Goal: Navigation & Orientation: Find specific page/section

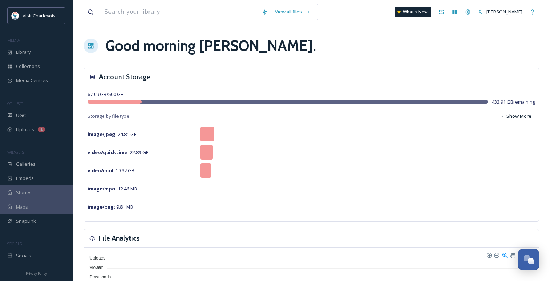
scroll to position [2366, 0]
click at [27, 254] on span "Socials" at bounding box center [23, 256] width 15 height 7
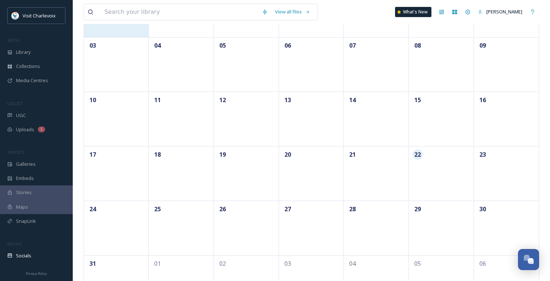
scroll to position [150, 0]
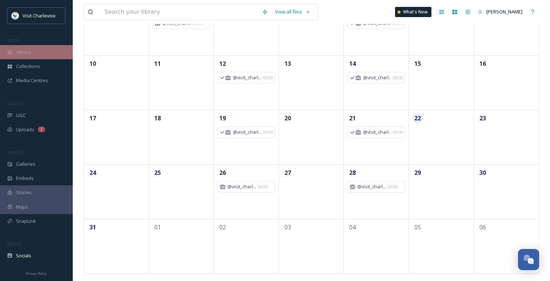
click at [37, 53] on div "Library" at bounding box center [36, 52] width 73 height 14
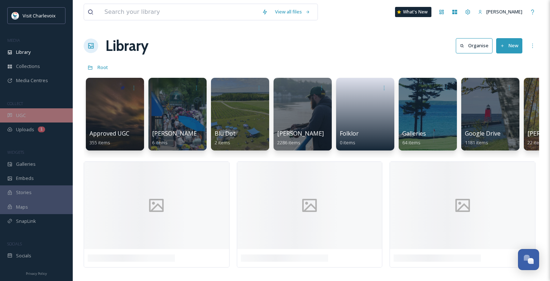
click at [43, 111] on div "UGC" at bounding box center [36, 115] width 73 height 14
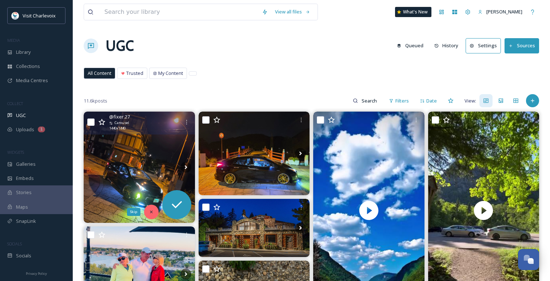
click at [154, 210] on div "Skip" at bounding box center [151, 212] width 15 height 15
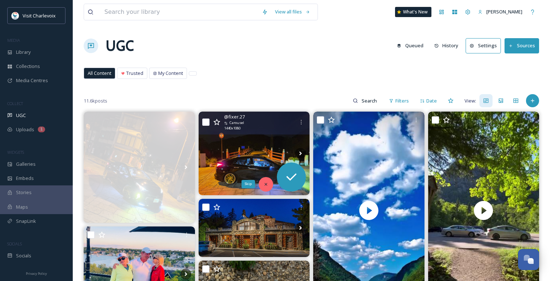
click at [262, 182] on div "Skip" at bounding box center [266, 184] width 15 height 15
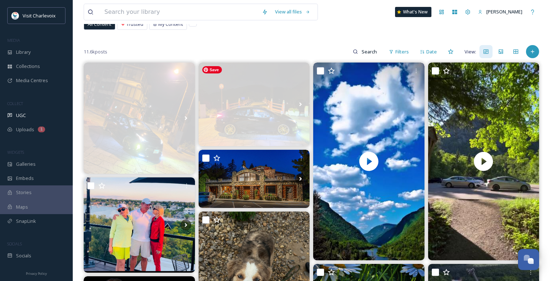
scroll to position [59, 0]
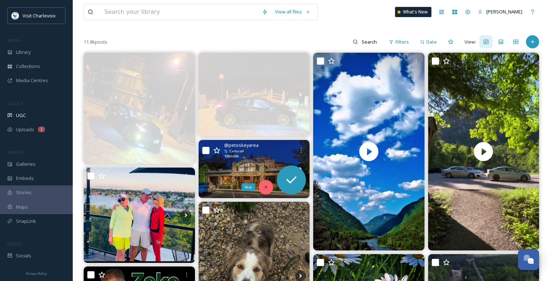
click at [270, 186] on div "Skip" at bounding box center [266, 187] width 15 height 15
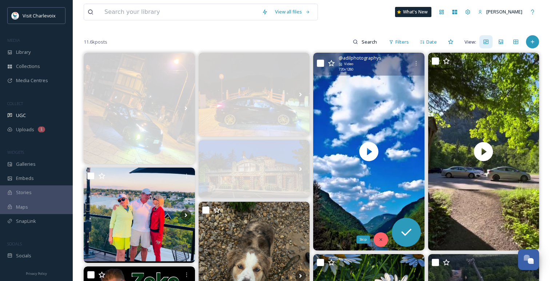
click at [379, 239] on icon at bounding box center [380, 239] width 5 height 5
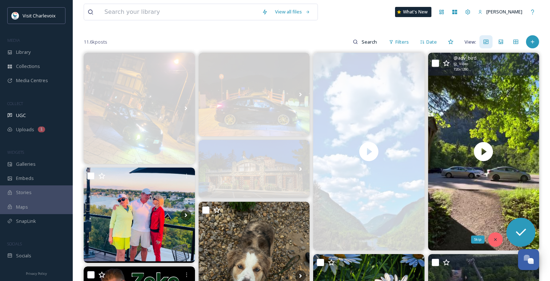
click at [499, 241] on div "Skip" at bounding box center [495, 240] width 15 height 15
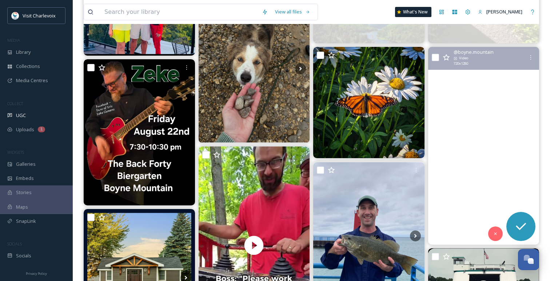
scroll to position [272, 0]
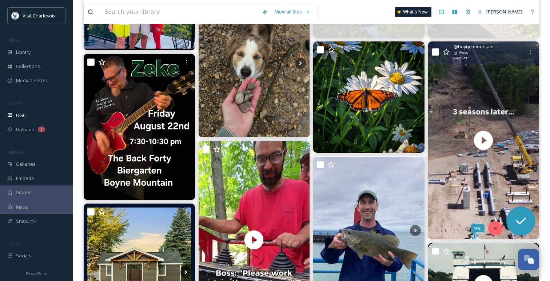
click at [497, 228] on icon at bounding box center [495, 228] width 5 height 5
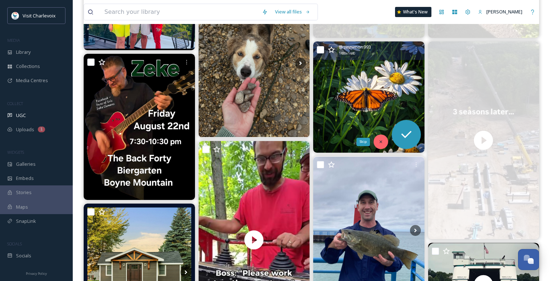
click at [385, 139] on div "Skip" at bounding box center [381, 142] width 15 height 15
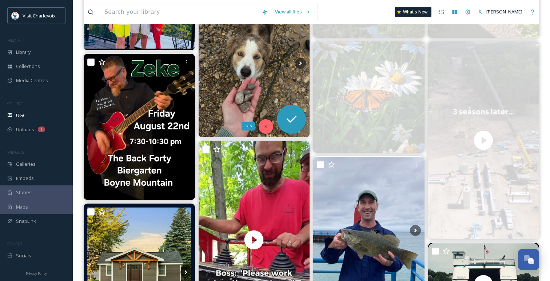
click at [265, 123] on div "Skip" at bounding box center [266, 126] width 15 height 15
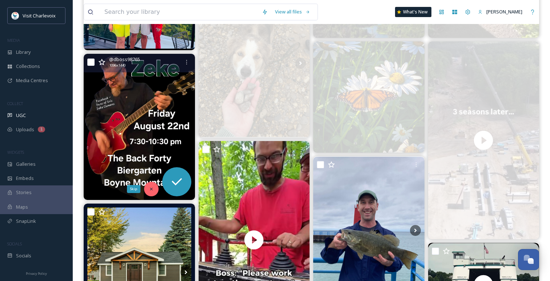
click at [148, 190] on div "Skip" at bounding box center [151, 189] width 15 height 15
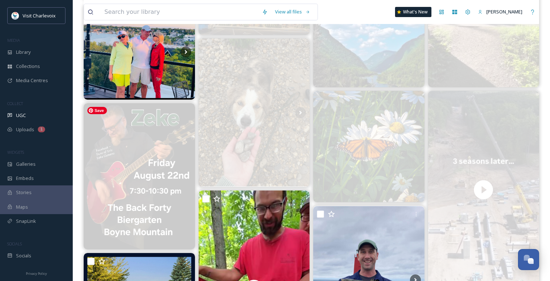
scroll to position [214, 0]
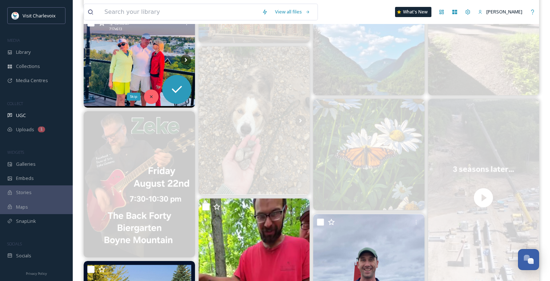
click at [154, 94] on icon at bounding box center [151, 96] width 5 height 5
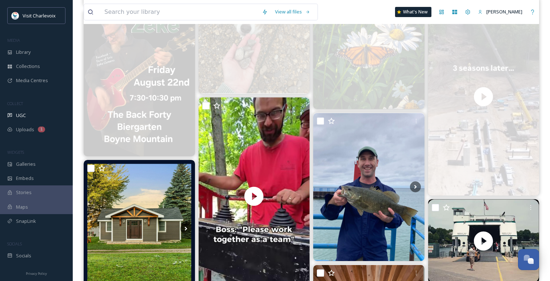
scroll to position [376, 0]
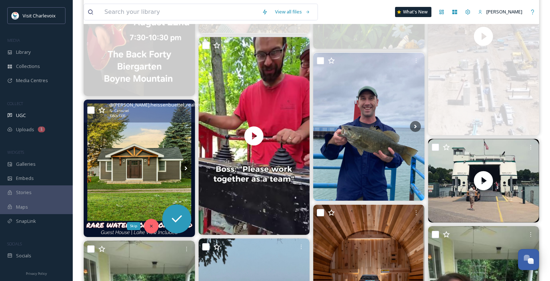
click at [146, 227] on div "Skip" at bounding box center [151, 226] width 15 height 15
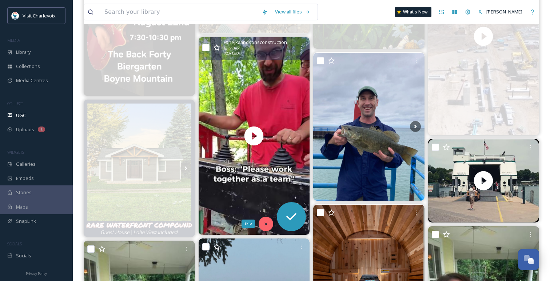
click at [265, 225] on icon at bounding box center [266, 224] width 3 height 3
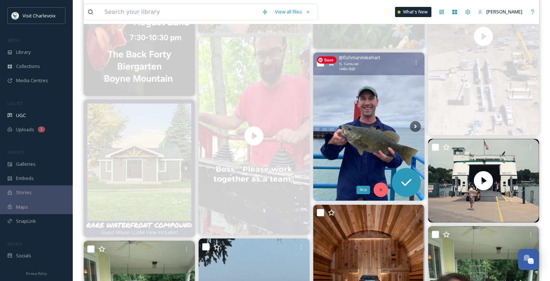
click at [380, 192] on icon at bounding box center [380, 189] width 5 height 5
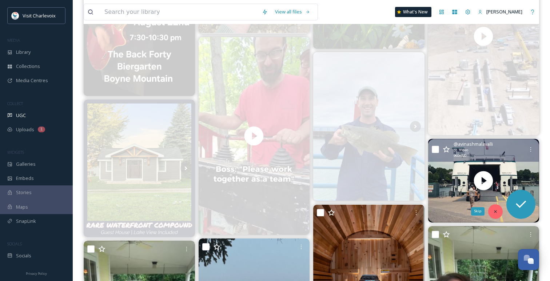
click at [495, 211] on icon at bounding box center [495, 211] width 3 height 3
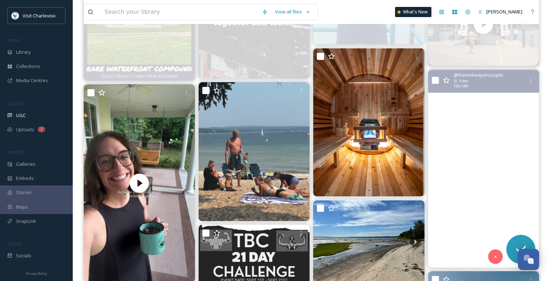
scroll to position [533, 0]
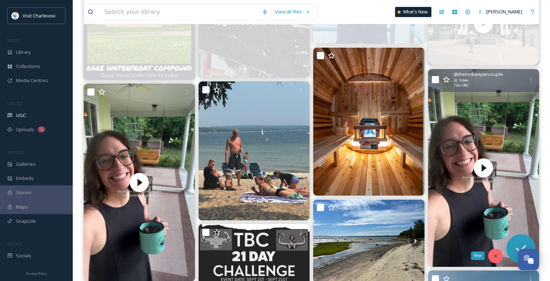
click at [493, 256] on icon at bounding box center [495, 256] width 5 height 5
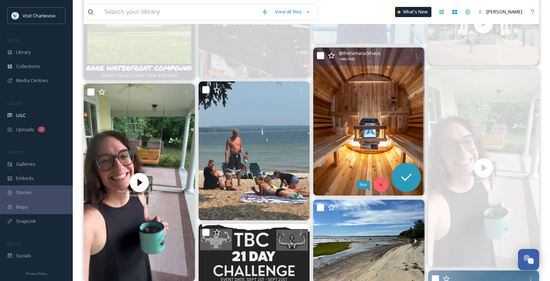
click at [381, 182] on icon at bounding box center [380, 184] width 5 height 5
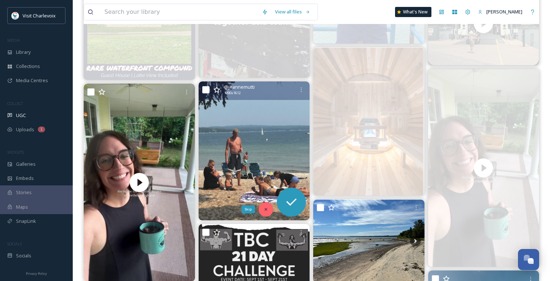
click at [264, 207] on icon at bounding box center [265, 209] width 5 height 5
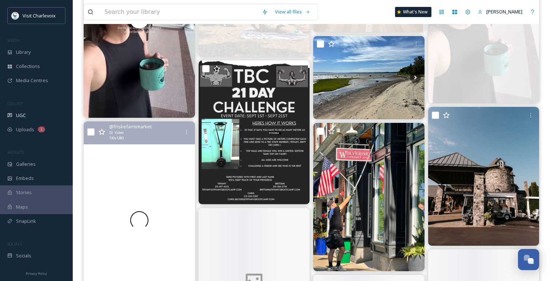
scroll to position [702, 0]
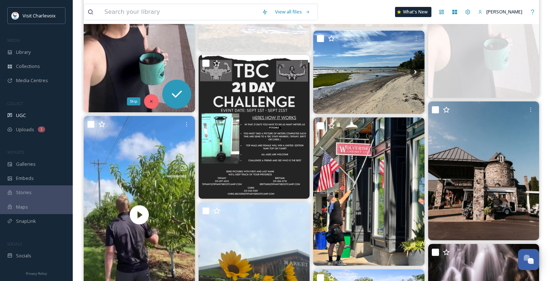
click at [156, 103] on div "Skip" at bounding box center [151, 101] width 15 height 15
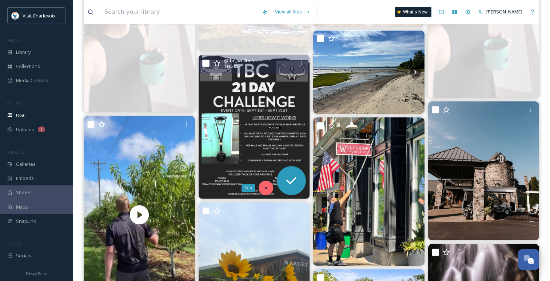
click at [263, 186] on div "Skip" at bounding box center [266, 188] width 15 height 15
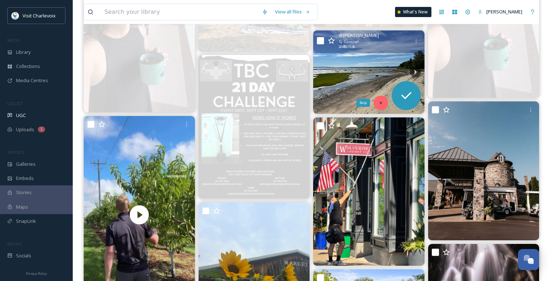
click at [378, 101] on icon at bounding box center [380, 102] width 5 height 5
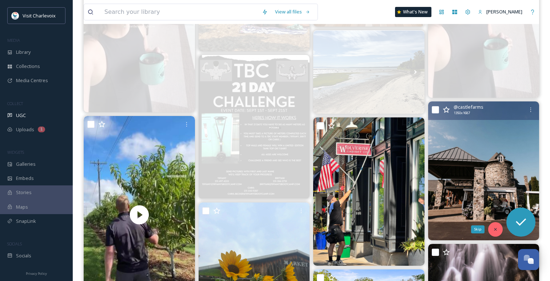
click at [494, 234] on div "Skip" at bounding box center [495, 229] width 15 height 15
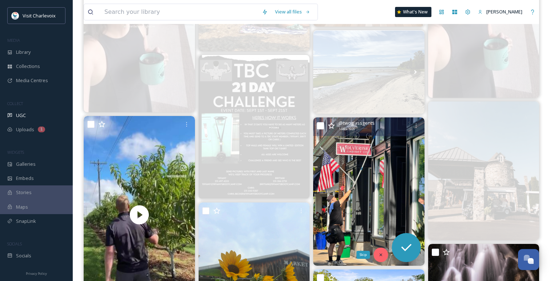
click at [381, 258] on div "Skip" at bounding box center [381, 255] width 15 height 15
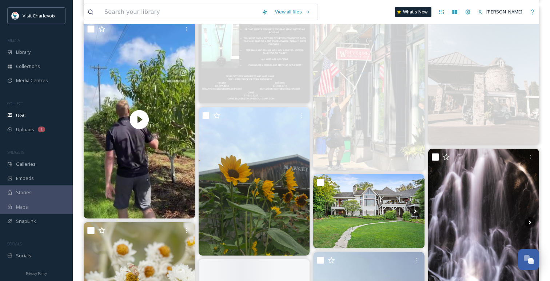
scroll to position [809, 0]
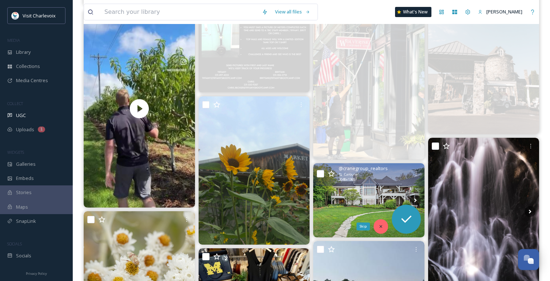
click at [382, 231] on div "Skip" at bounding box center [381, 226] width 15 height 15
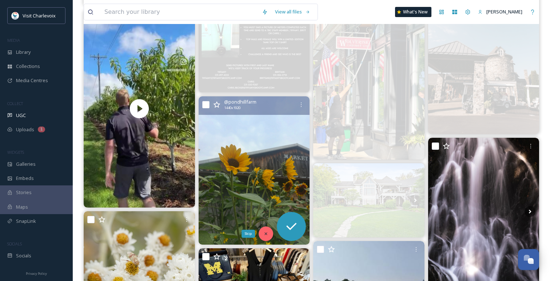
click at [269, 234] on div "Skip" at bounding box center [266, 234] width 15 height 15
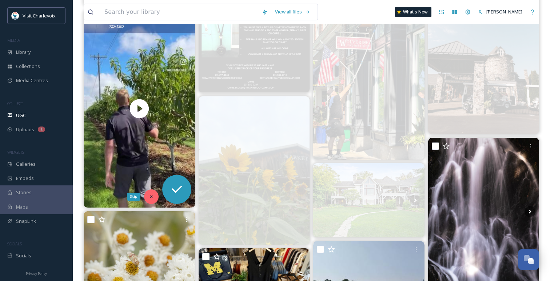
click at [154, 196] on div "Skip" at bounding box center [151, 197] width 15 height 15
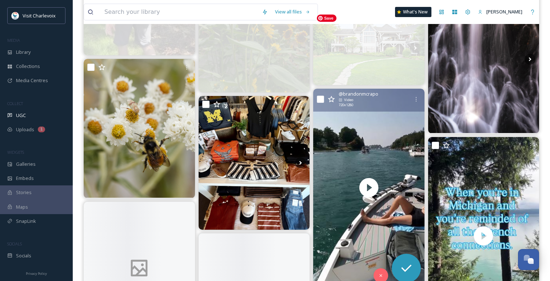
scroll to position [976, 0]
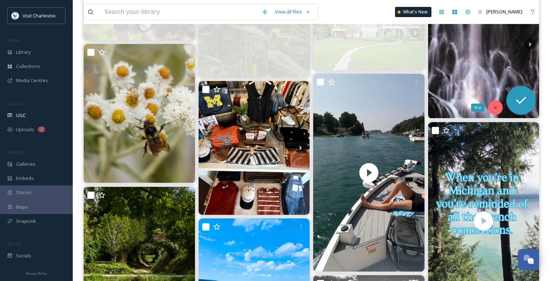
click at [493, 102] on div "Skip" at bounding box center [495, 107] width 15 height 15
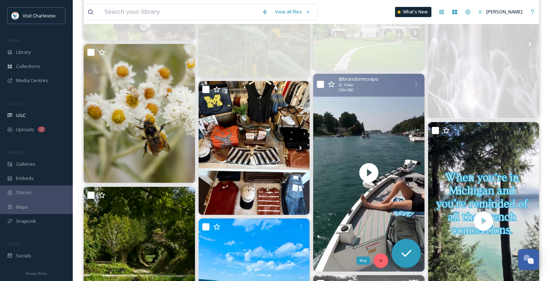
click at [384, 260] on div "Skip" at bounding box center [381, 261] width 15 height 15
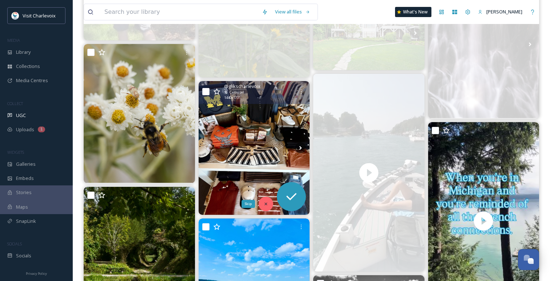
click at [270, 203] on div "Skip" at bounding box center [266, 204] width 15 height 15
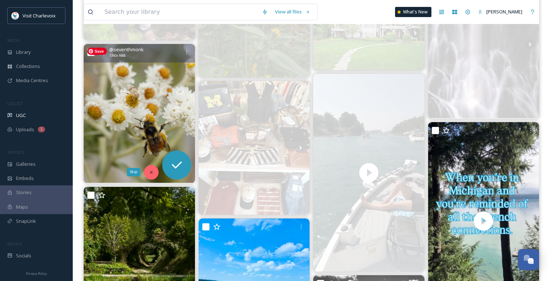
click at [154, 174] on div "Skip" at bounding box center [151, 172] width 15 height 15
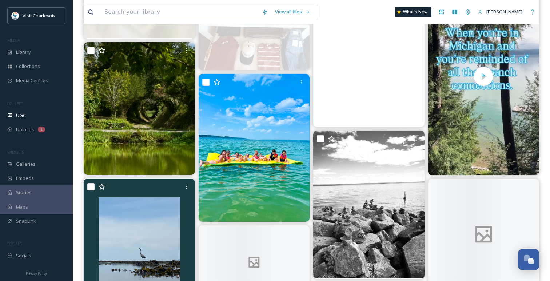
scroll to position [1123, 0]
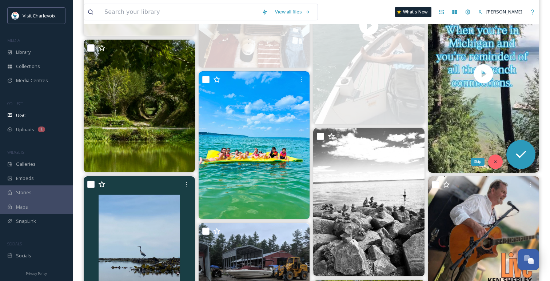
click at [499, 161] on div "Skip" at bounding box center [495, 162] width 15 height 15
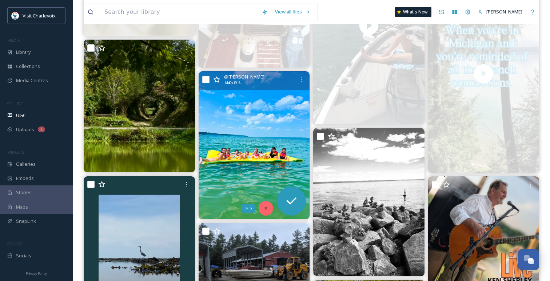
click at [265, 211] on icon at bounding box center [265, 208] width 5 height 5
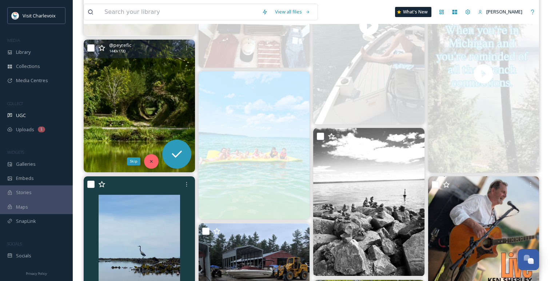
click at [152, 160] on icon at bounding box center [151, 161] width 5 height 5
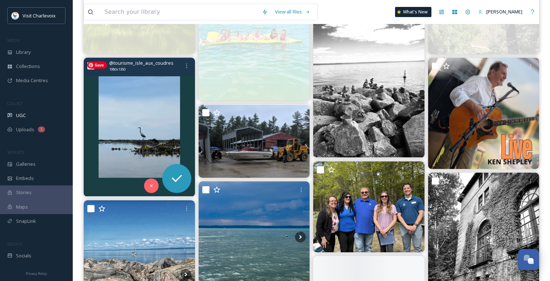
scroll to position [1253, 0]
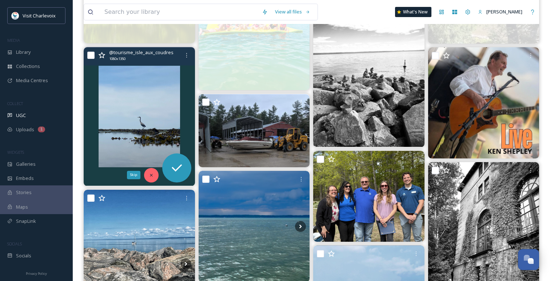
click at [149, 172] on div "Skip" at bounding box center [151, 175] width 15 height 15
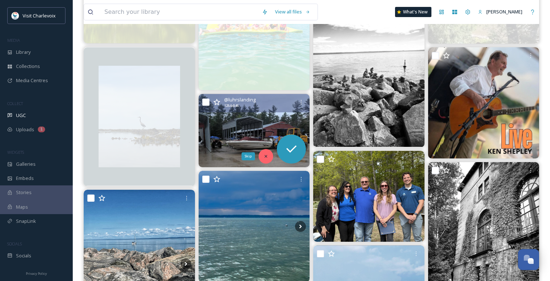
click at [268, 156] on icon at bounding box center [265, 156] width 5 height 5
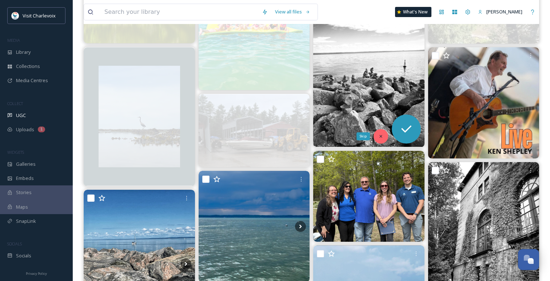
click at [381, 134] on icon at bounding box center [380, 136] width 5 height 5
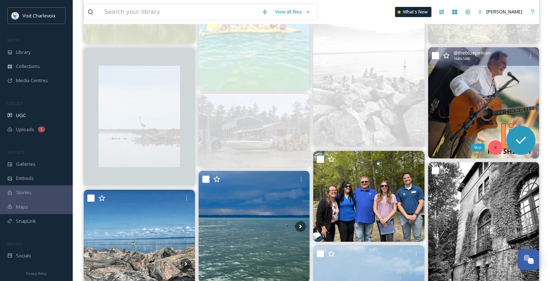
click at [493, 147] on icon at bounding box center [495, 147] width 5 height 5
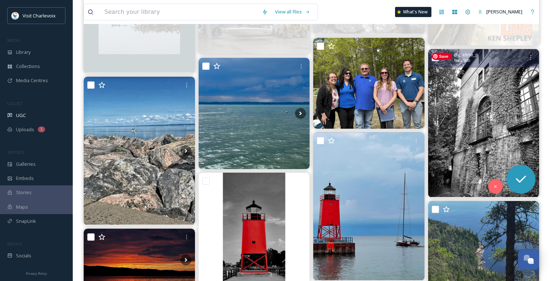
scroll to position [1369, 0]
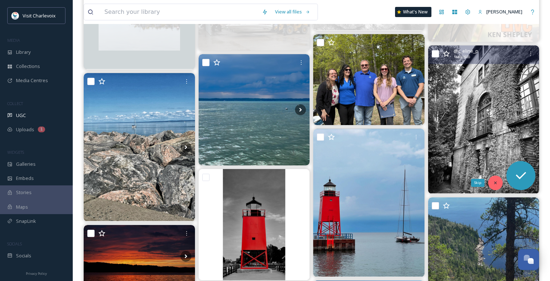
click at [496, 180] on div "Skip" at bounding box center [495, 183] width 15 height 15
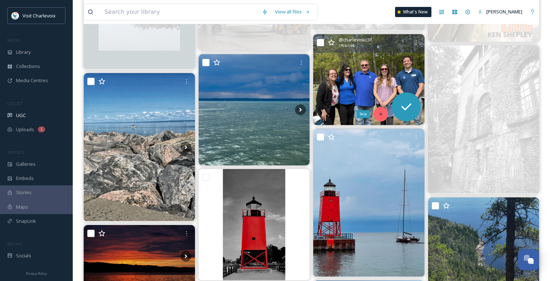
click at [380, 114] on icon at bounding box center [381, 114] width 3 height 3
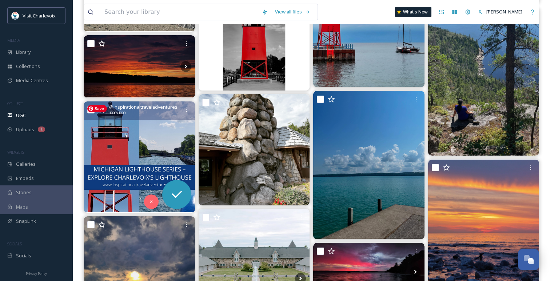
scroll to position [1560, 0]
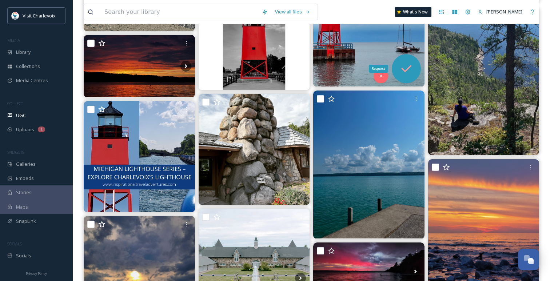
click at [408, 74] on icon at bounding box center [406, 69] width 15 height 15
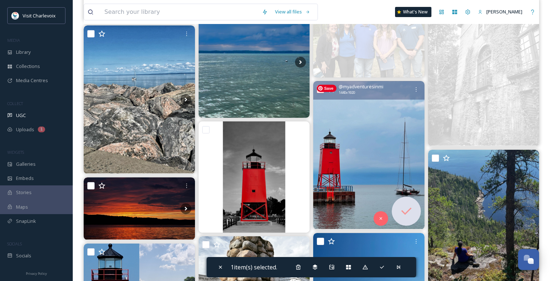
scroll to position [1414, 0]
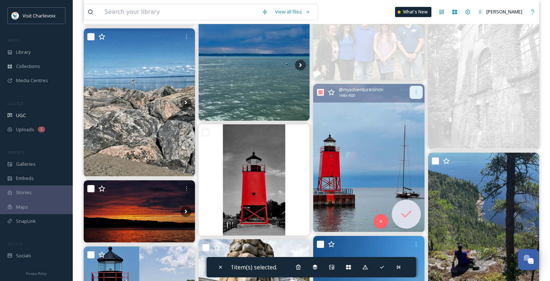
click at [413, 92] on icon at bounding box center [416, 93] width 6 height 6
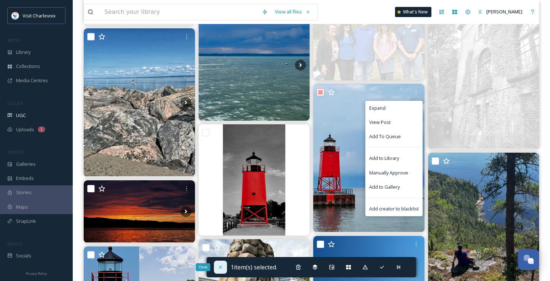
click at [221, 267] on icon at bounding box center [221, 268] width 6 height 6
checkbox input "false"
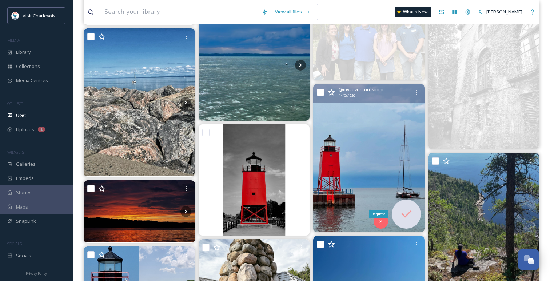
click at [405, 216] on icon at bounding box center [406, 214] width 15 height 15
